Goal: Task Accomplishment & Management: Manage account settings

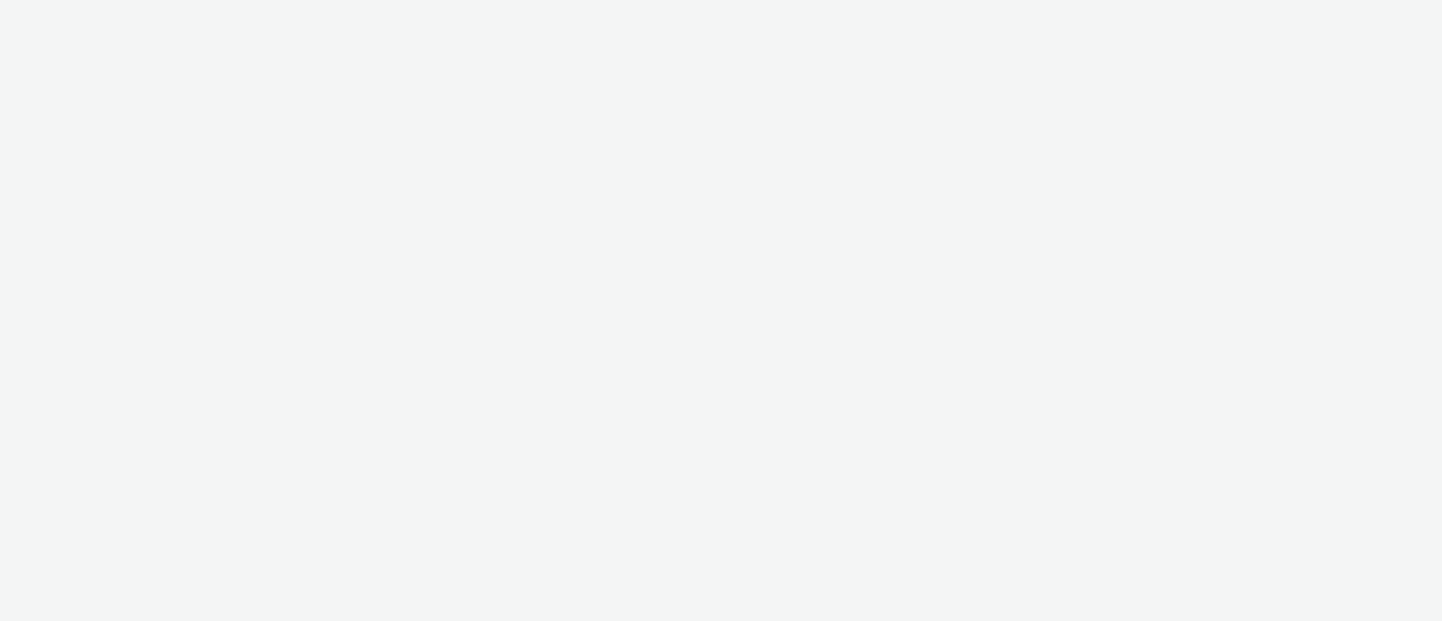
select select "dd3fb4f6-b550-43f6-8f67-b78d09d23a96"
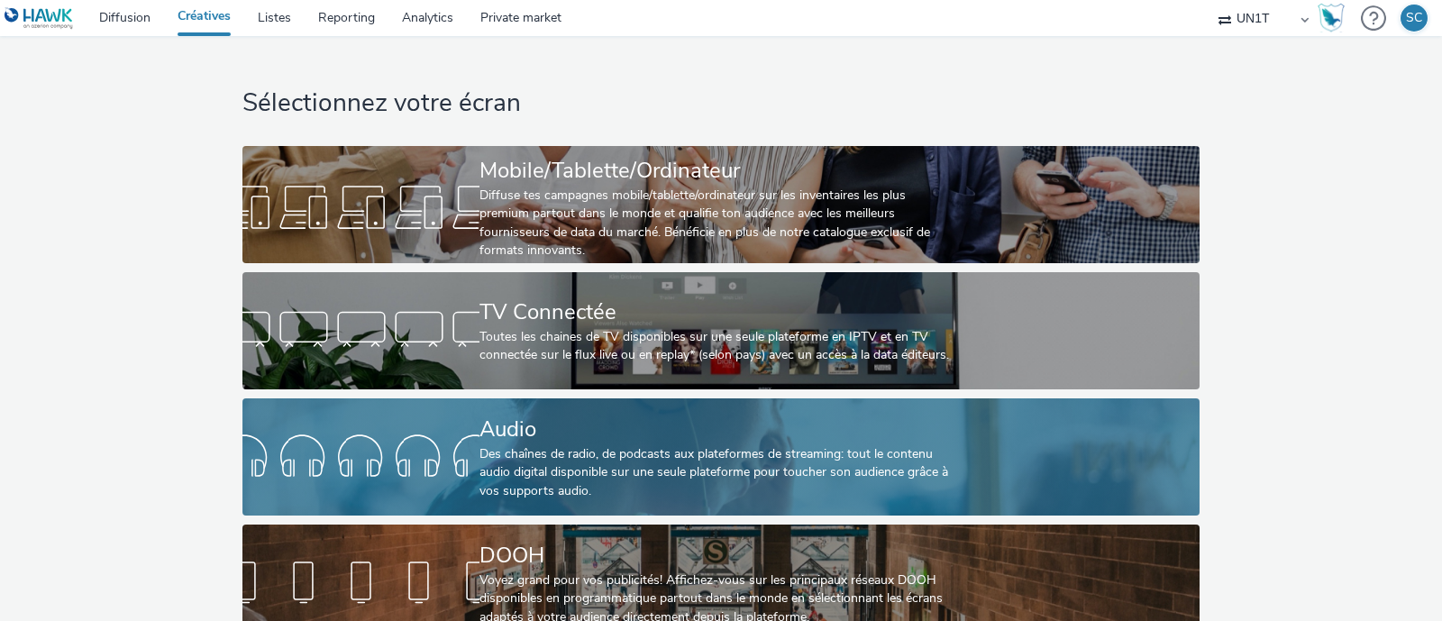
click at [472, 434] on div at bounding box center [360, 457] width 237 height 58
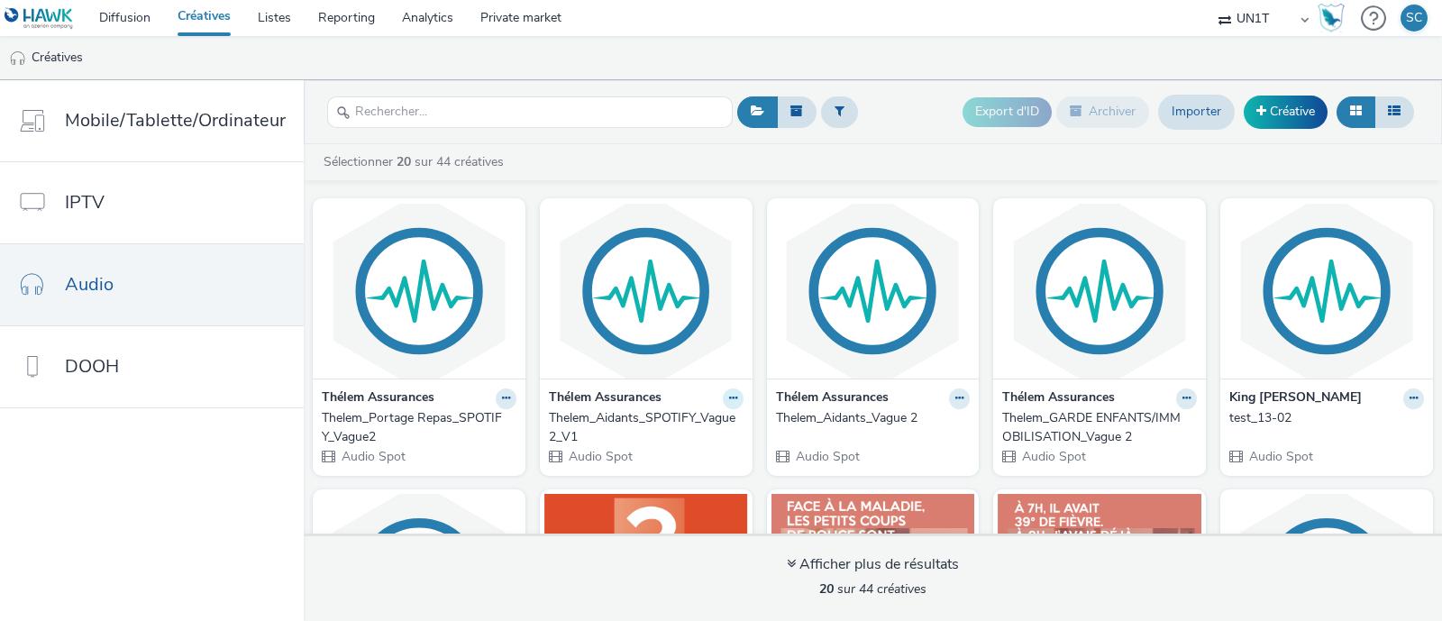
click at [723, 404] on button at bounding box center [733, 398] width 21 height 21
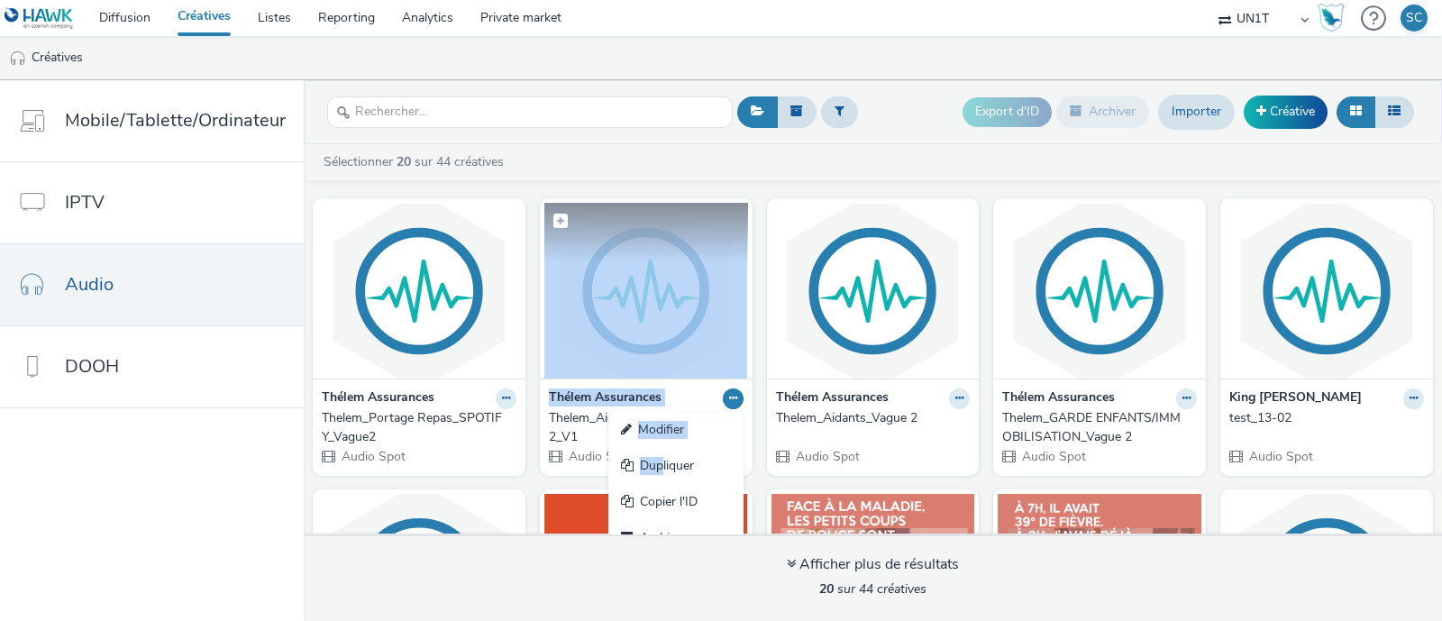
drag, startPoint x: 653, startPoint y: 454, endPoint x: 668, endPoint y: 376, distance: 79.7
click at [668, 376] on div "Thélem Assurances Modifier Dupliquer Copier l'ID Archiver Thelem_Aidants_SPOTIF…" at bounding box center [646, 336] width 213 height 276
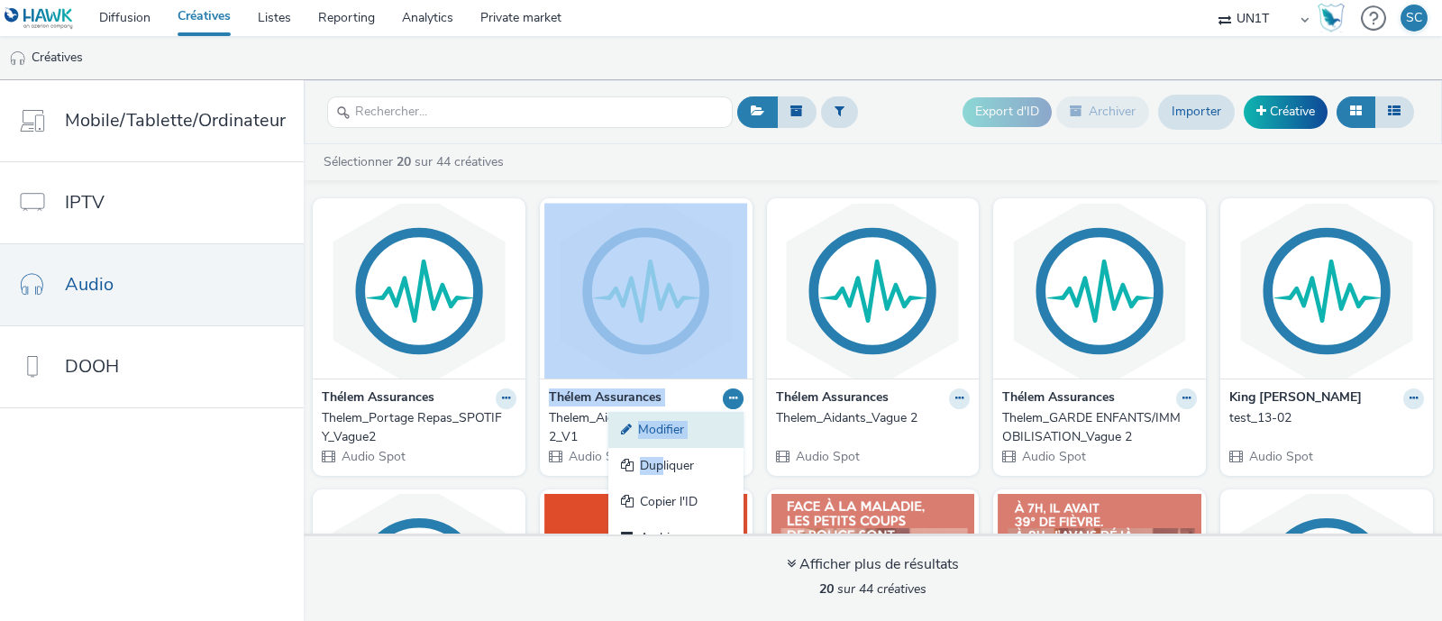
click at [675, 426] on link "Modifier" at bounding box center [675, 430] width 135 height 36
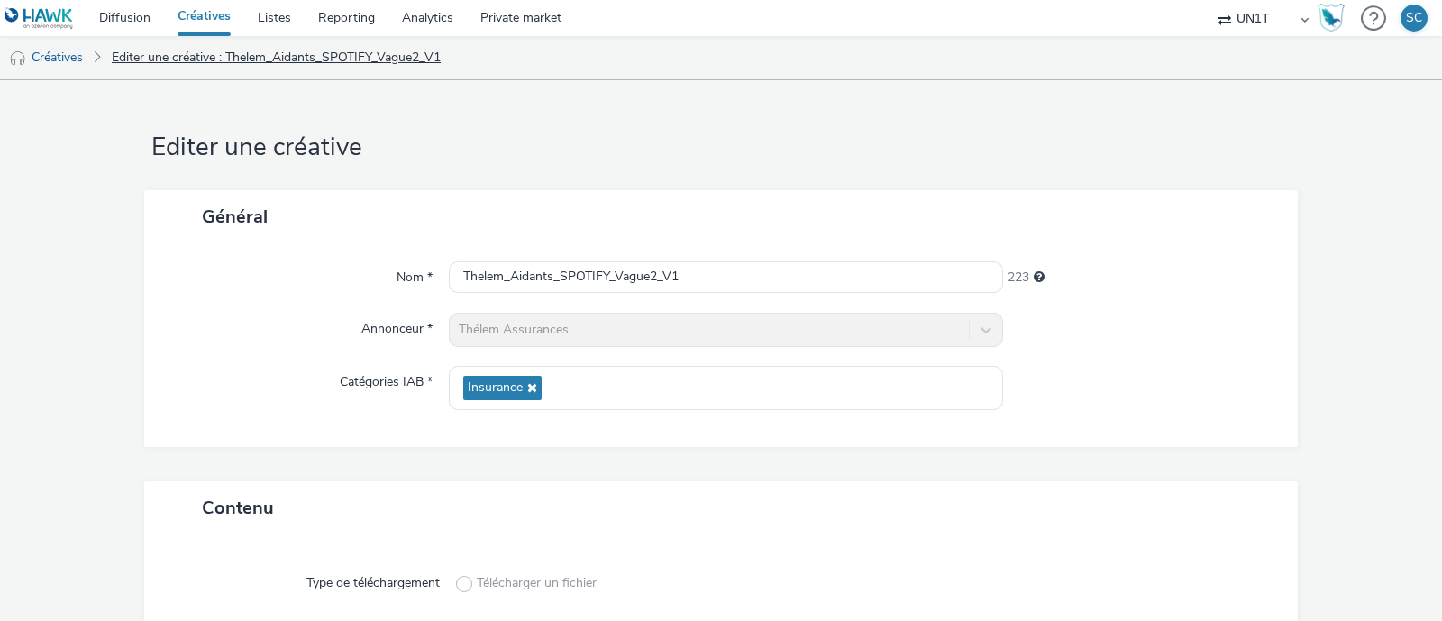
click at [248, 45] on link "Editer une créative : Thelem_Aidants_SPOTIFY_Vague2_V1" at bounding box center [276, 57] width 347 height 43
click at [58, 60] on link "Créatives" at bounding box center [46, 57] width 92 height 43
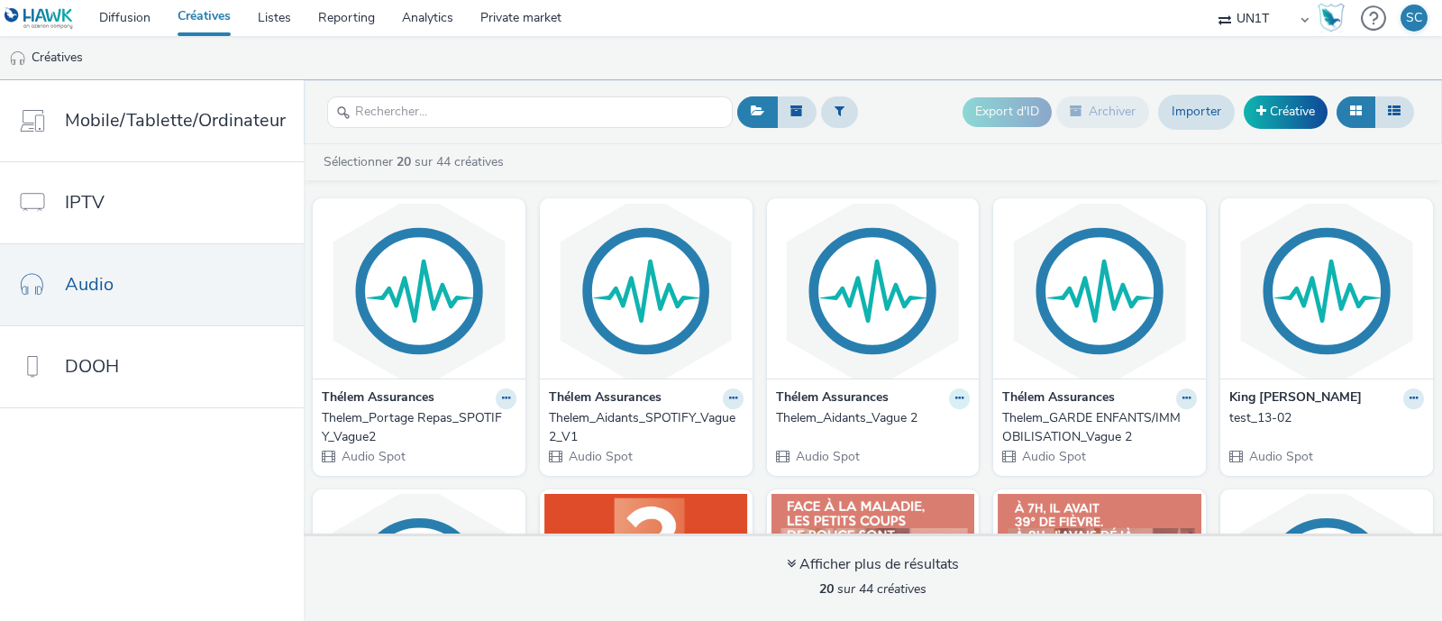
click at [952, 399] on button at bounding box center [959, 398] width 21 height 21
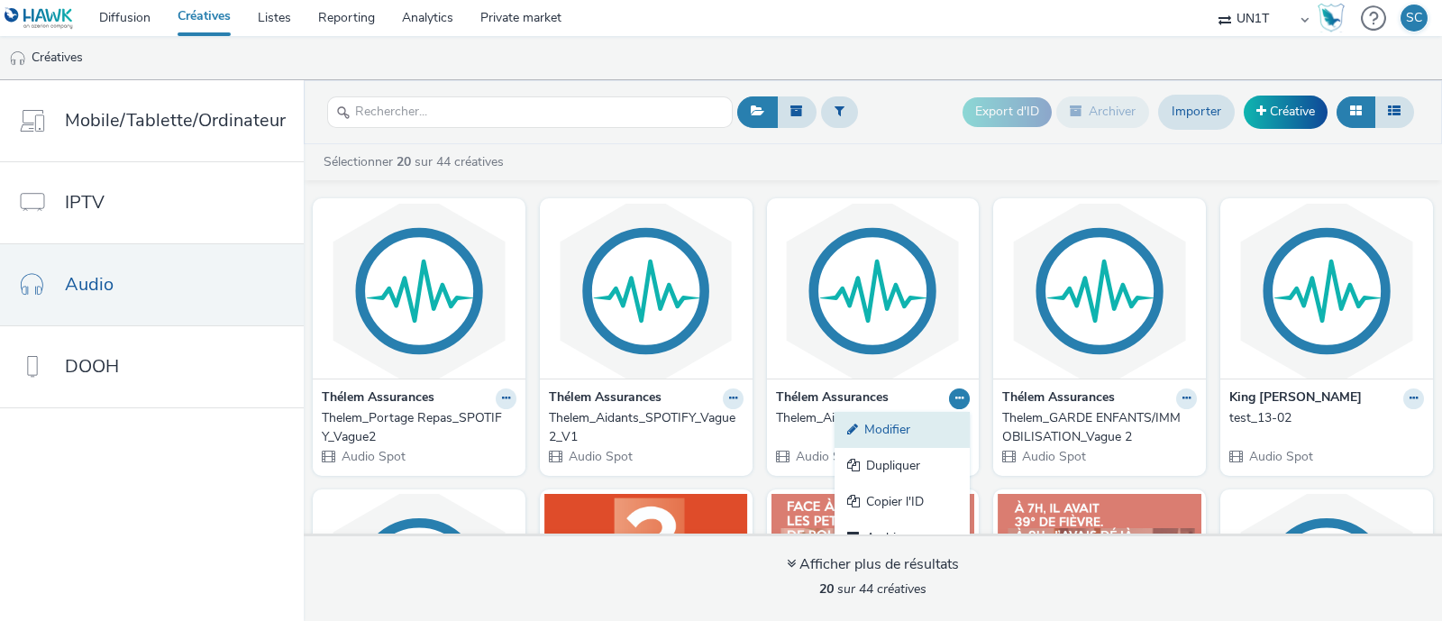
click at [892, 428] on link "Modifier" at bounding box center [902, 430] width 135 height 36
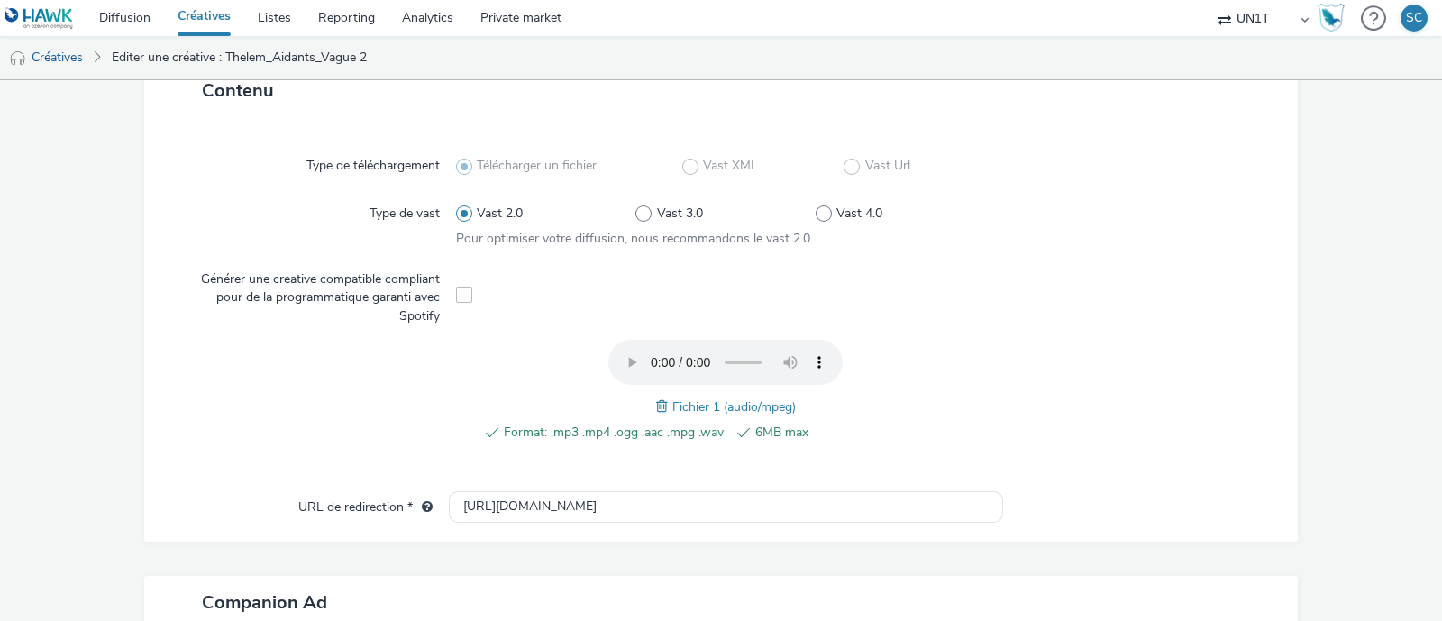
scroll to position [412, 0]
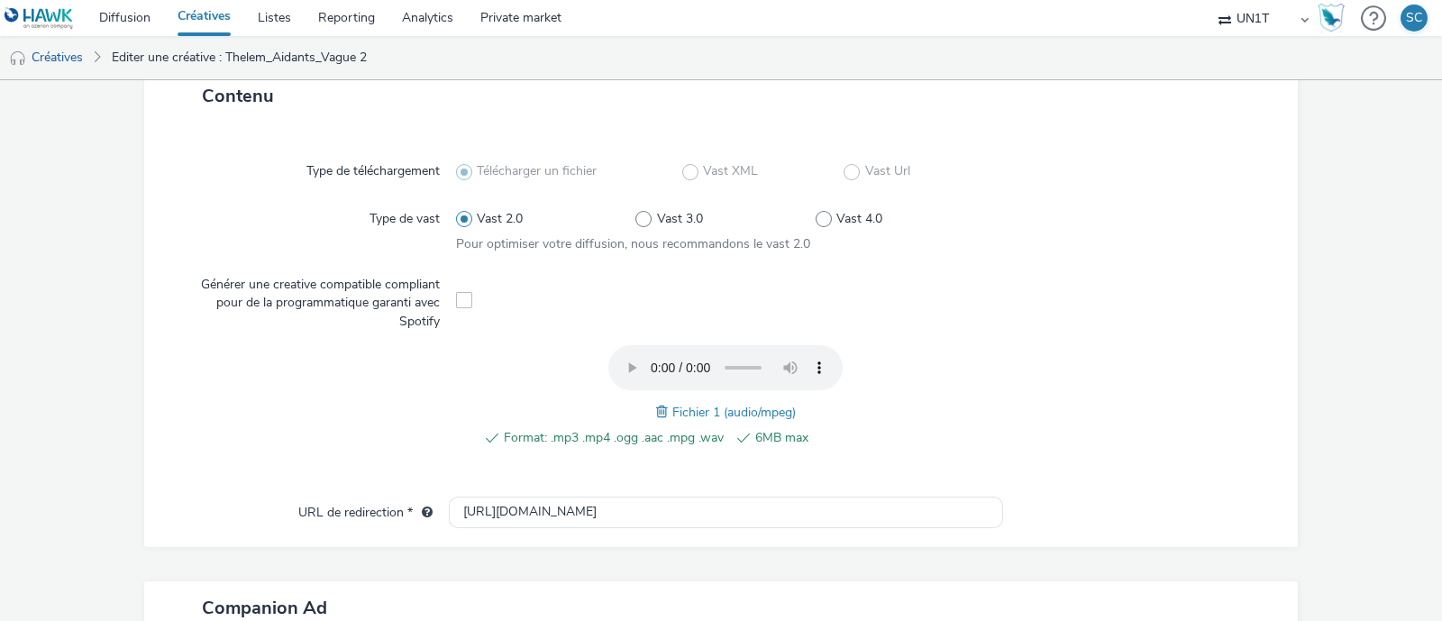
click at [209, 25] on link "Créatives" at bounding box center [204, 18] width 80 height 36
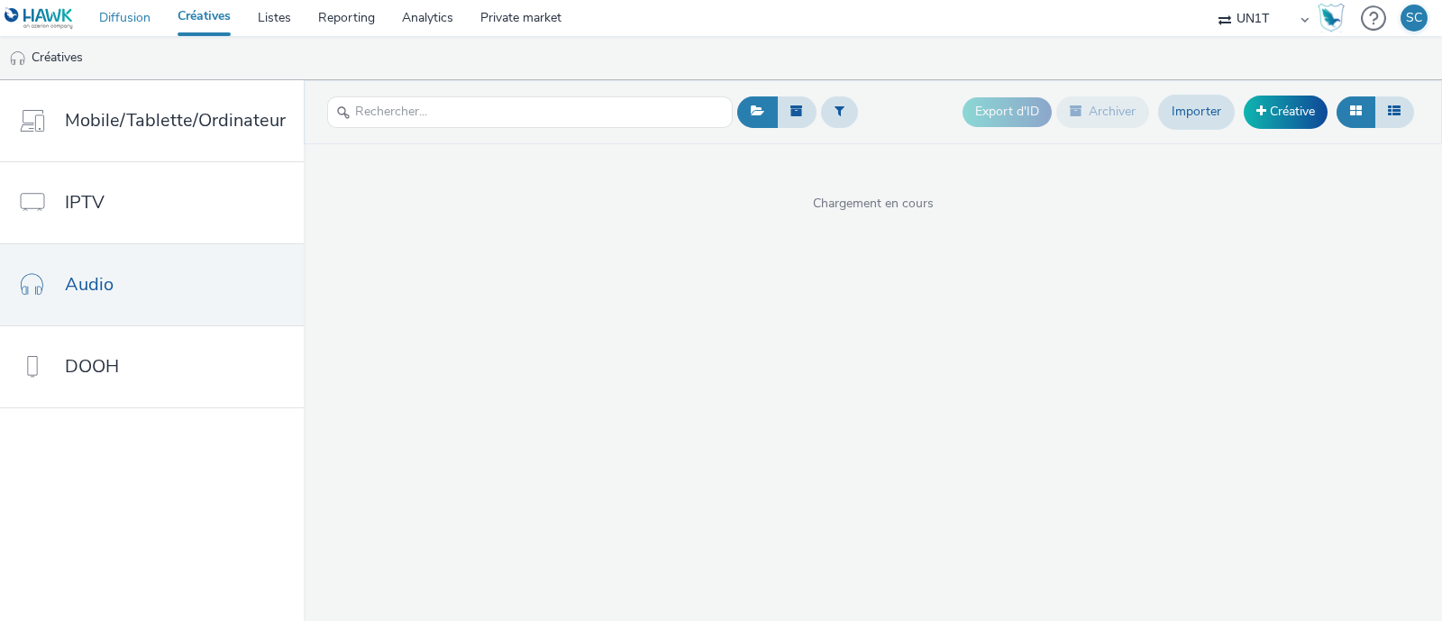
click at [141, 17] on link "Diffusion" at bounding box center [125, 18] width 78 height 36
